Goal: Transaction & Acquisition: Download file/media

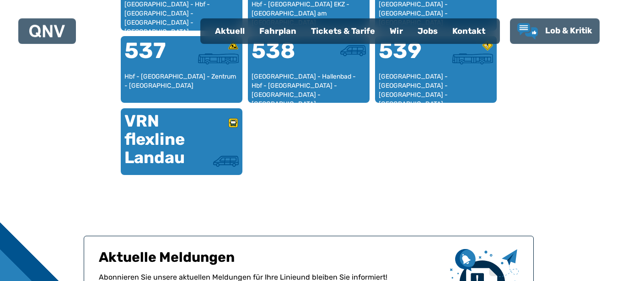
scroll to position [620, 0]
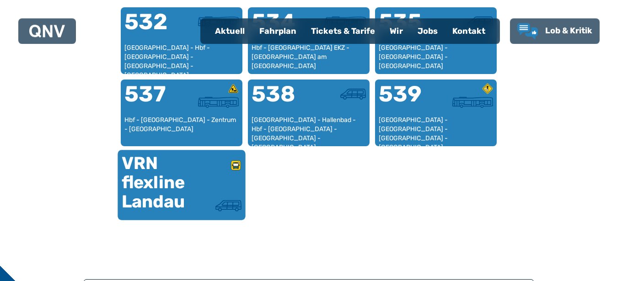
click at [165, 184] on div "VRN flexline Landau" at bounding box center [151, 183] width 60 height 58
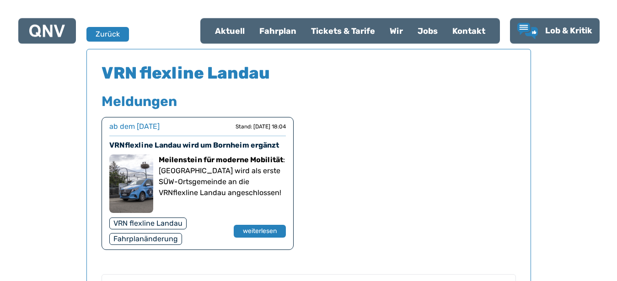
scroll to position [603, 0]
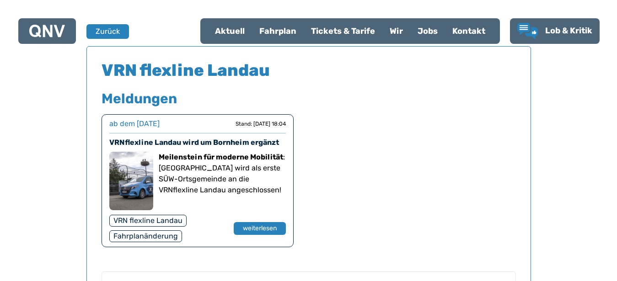
click at [273, 33] on div "Fahrplan" at bounding box center [278, 31] width 52 height 24
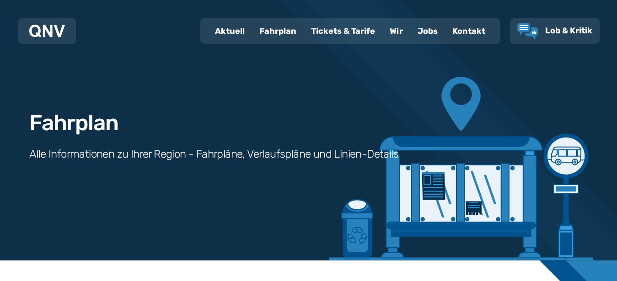
click at [281, 30] on div "Fahrplan" at bounding box center [278, 31] width 52 height 24
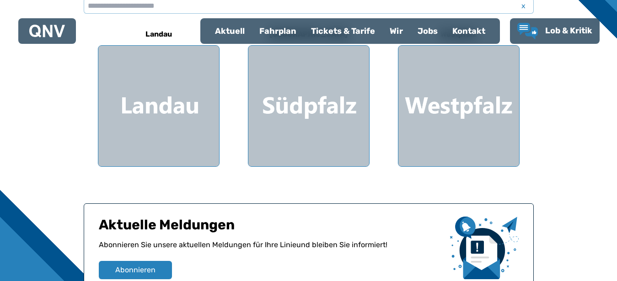
scroll to position [291, 0]
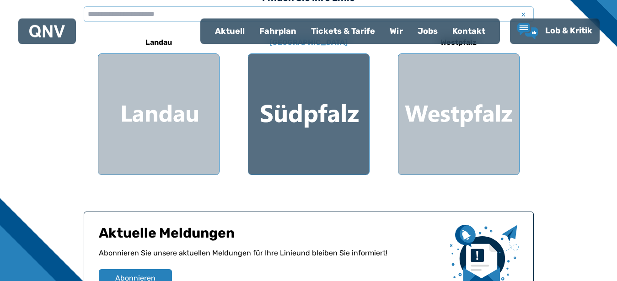
click at [348, 128] on div at bounding box center [308, 114] width 121 height 121
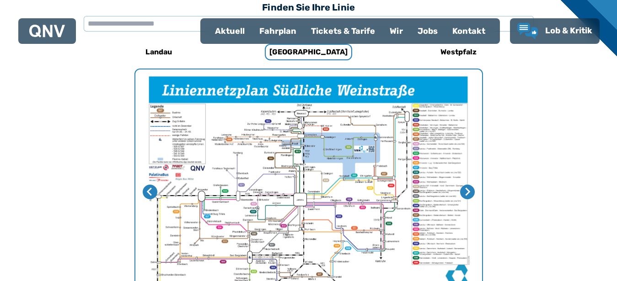
scroll to position [391, 0]
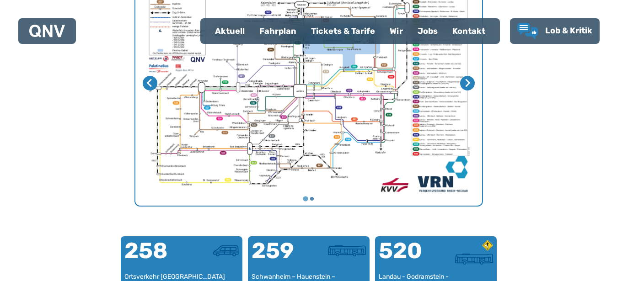
click at [321, 115] on img "1 von 2" at bounding box center [308, 83] width 347 height 245
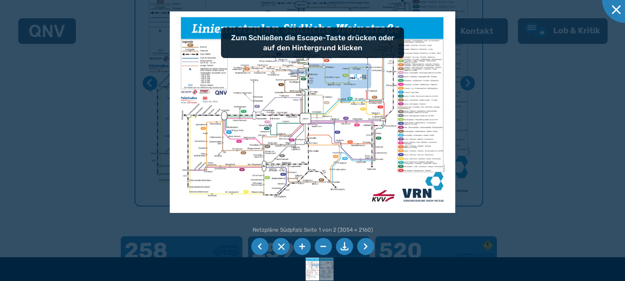
click at [371, 113] on img at bounding box center [313, 112] width 286 height 202
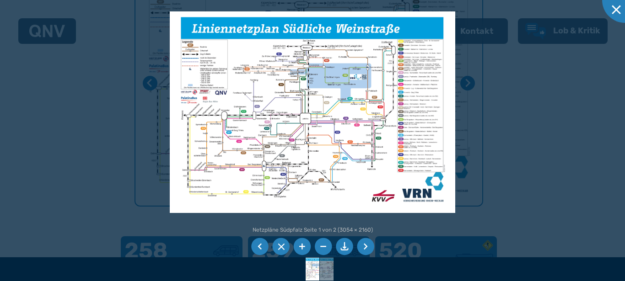
click at [310, 108] on img at bounding box center [313, 112] width 286 height 202
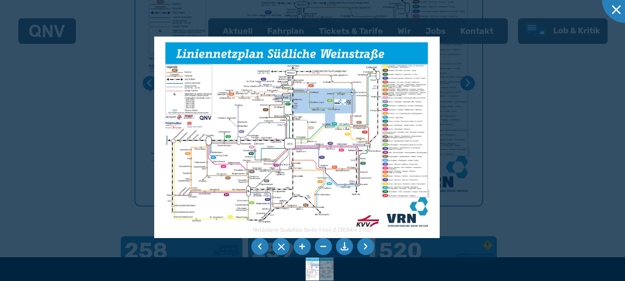
click at [349, 140] on img at bounding box center [297, 138] width 286 height 202
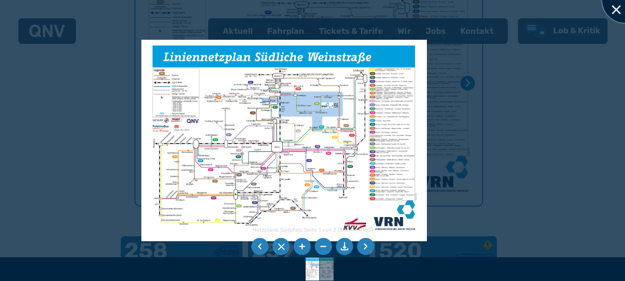
click at [616, 10] on div at bounding box center [625, 0] width 46 height 46
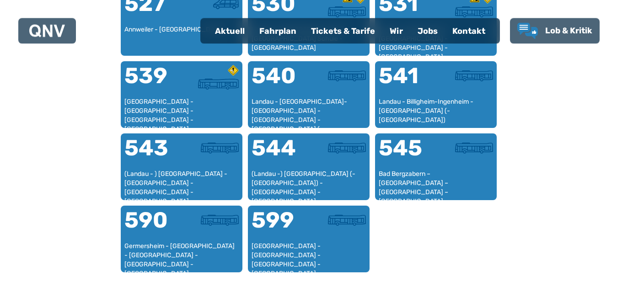
scroll to position [860, 0]
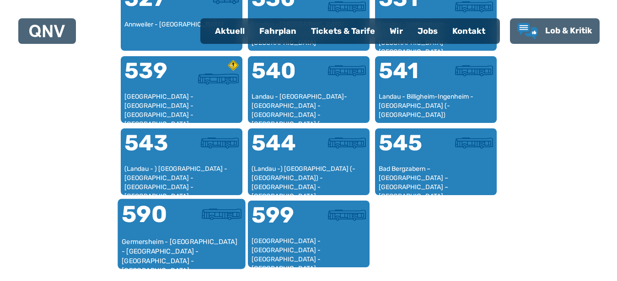
click at [159, 223] on div "590" at bounding box center [151, 220] width 60 height 34
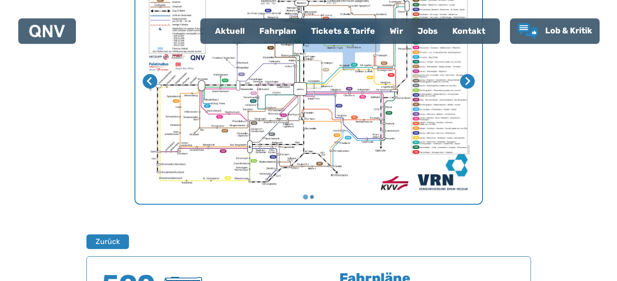
scroll to position [276, 0]
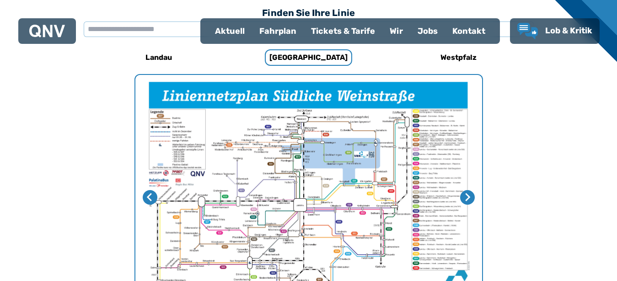
click at [289, 32] on div "Fahrplan" at bounding box center [278, 31] width 52 height 24
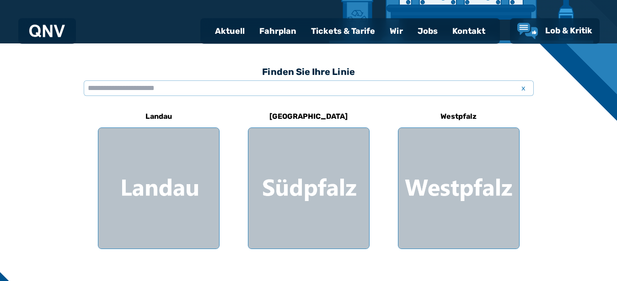
scroll to position [218, 0]
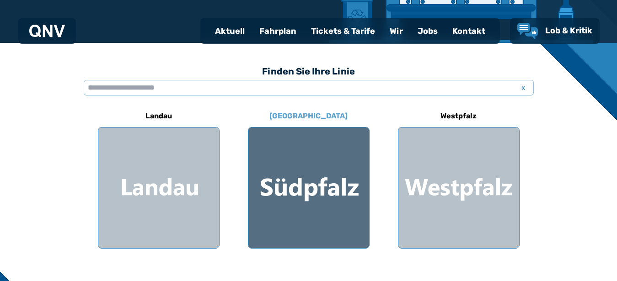
click at [332, 163] on div at bounding box center [308, 188] width 121 height 121
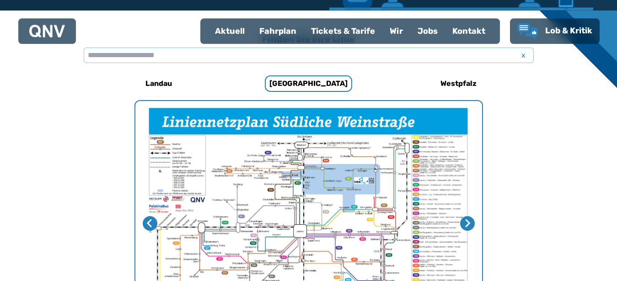
scroll to position [173, 0]
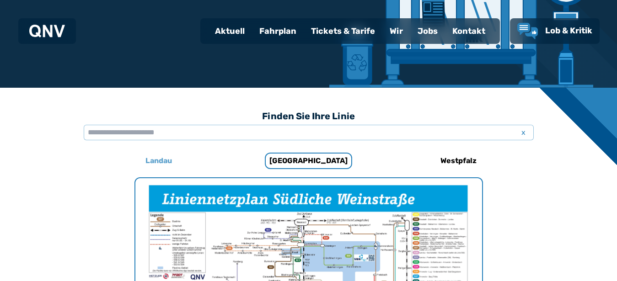
click at [165, 159] on h6 "Landau" at bounding box center [159, 161] width 34 height 15
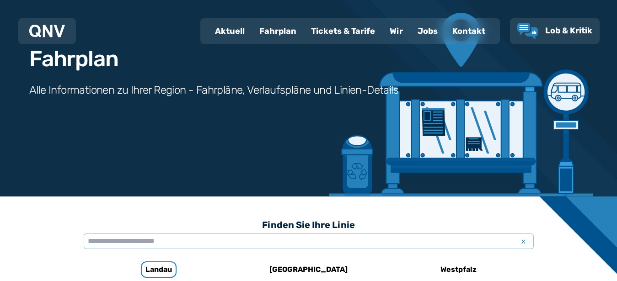
scroll to position [173, 0]
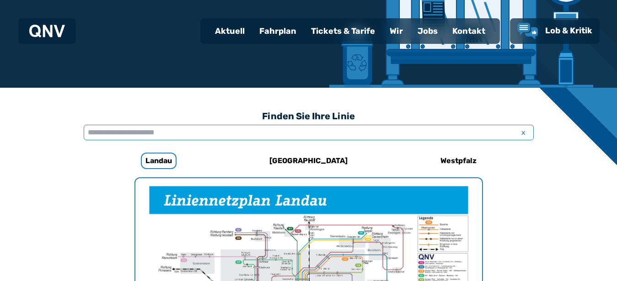
click at [187, 134] on input "text" at bounding box center [309, 133] width 450 height 16
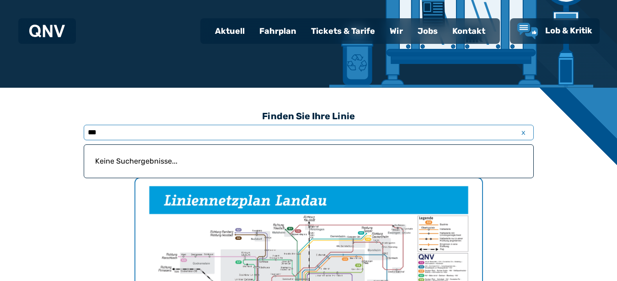
drag, startPoint x: 118, startPoint y: 134, endPoint x: 21, endPoint y: 130, distance: 97.0
click at [84, 130] on input "***" at bounding box center [309, 133] width 450 height 16
type input "**********"
click at [273, 34] on div "Fahrplan" at bounding box center [278, 31] width 52 height 24
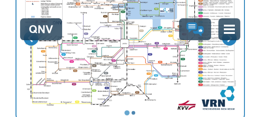
scroll to position [331, 0]
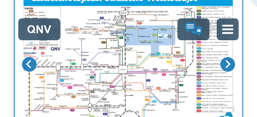
click at [212, 98] on img "1 von 2" at bounding box center [129, 64] width 228 height 161
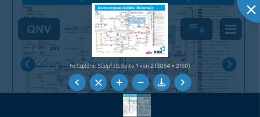
click at [164, 88] on li at bounding box center [161, 82] width 17 height 17
click at [97, 83] on li at bounding box center [98, 82] width 17 height 17
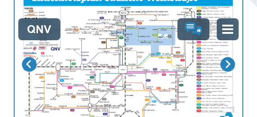
click at [149, 80] on img "1 von 2" at bounding box center [129, 64] width 228 height 161
